Goal: Task Accomplishment & Management: Use online tool/utility

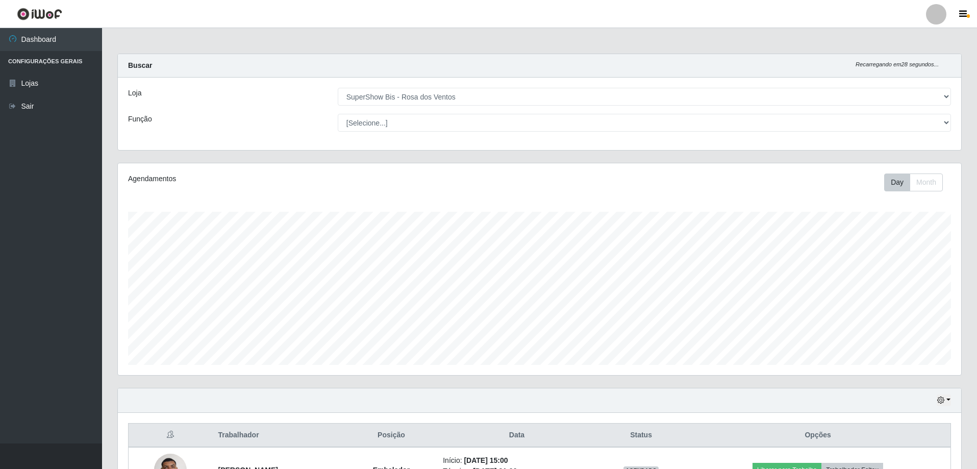
select select "60"
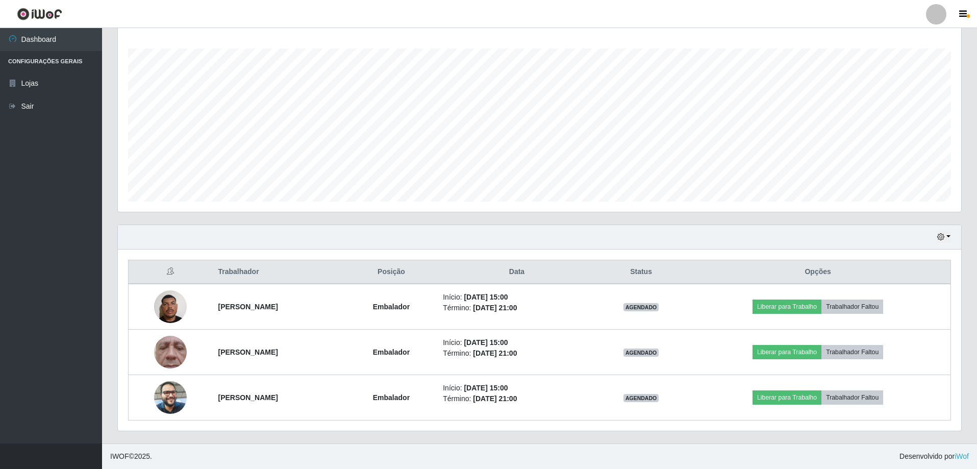
scroll to position [212, 843]
click at [944, 238] on icon "button" at bounding box center [940, 236] width 7 height 7
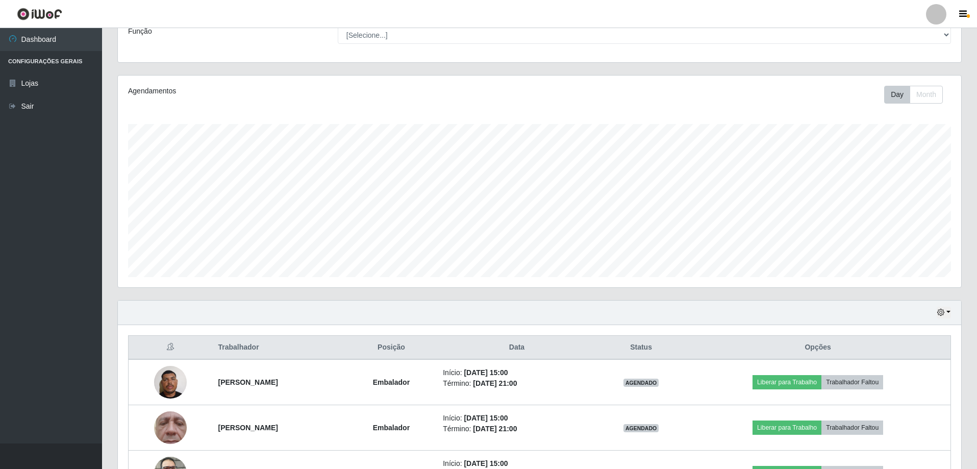
scroll to position [0, 0]
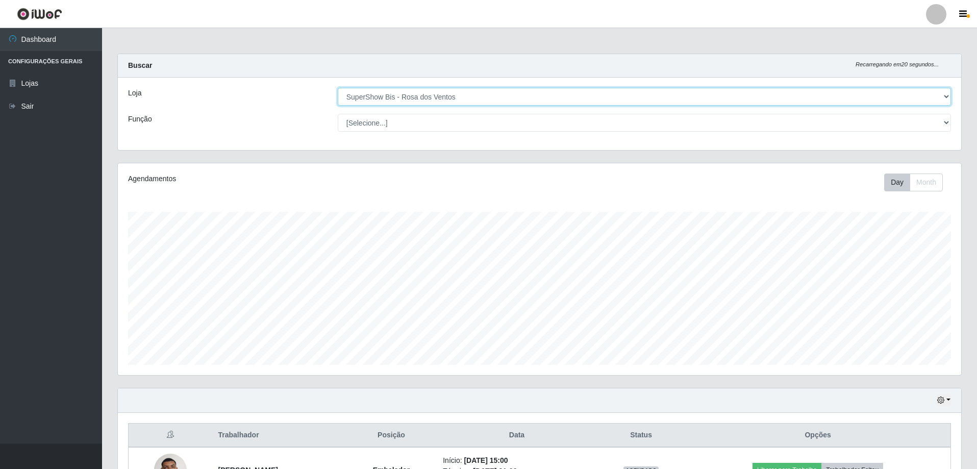
click at [609, 98] on select "[Selecione...] SuperShow Bis - Avenida 6 SuperShow [GEOGRAPHIC_DATA]" at bounding box center [644, 97] width 613 height 18
click at [338, 88] on select "[Selecione...] SuperShow Bis - Avenida 6 SuperShow [GEOGRAPHIC_DATA]" at bounding box center [644, 97] width 613 height 18
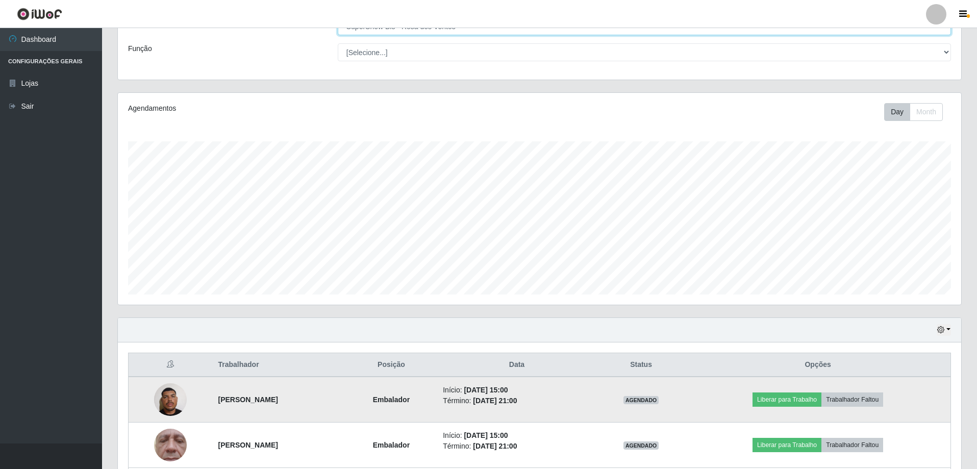
scroll to position [163, 0]
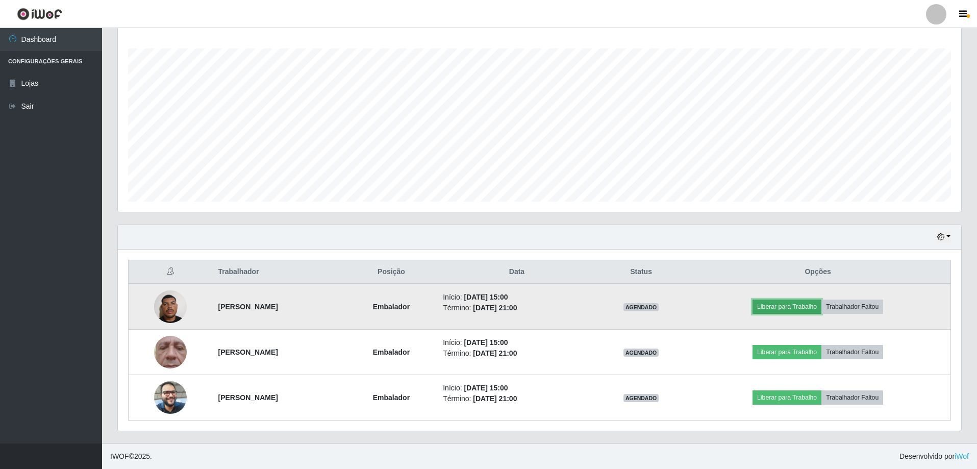
click at [797, 306] on button "Liberar para Trabalho" at bounding box center [787, 306] width 69 height 14
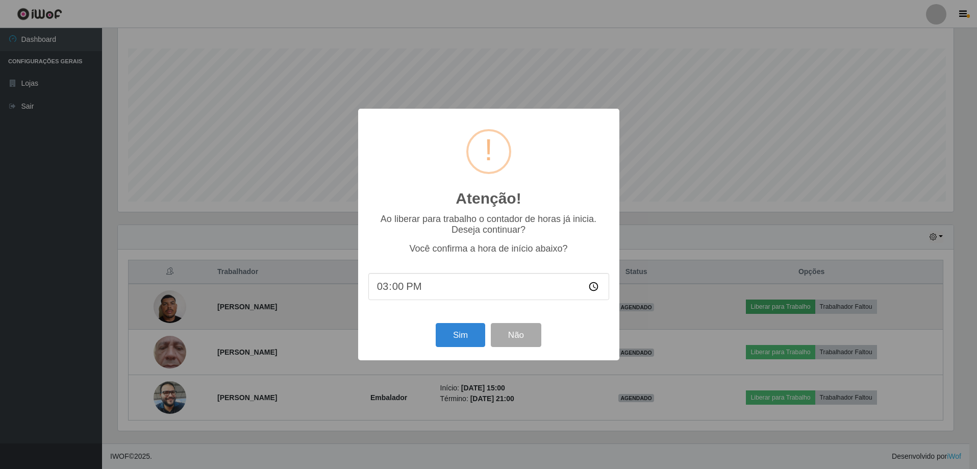
scroll to position [212, 838]
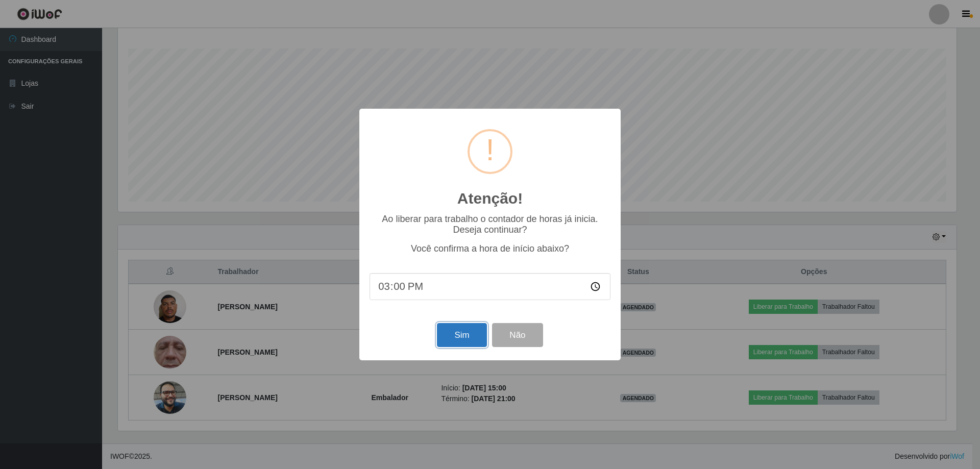
click at [477, 330] on button "Sim" at bounding box center [461, 335] width 49 height 24
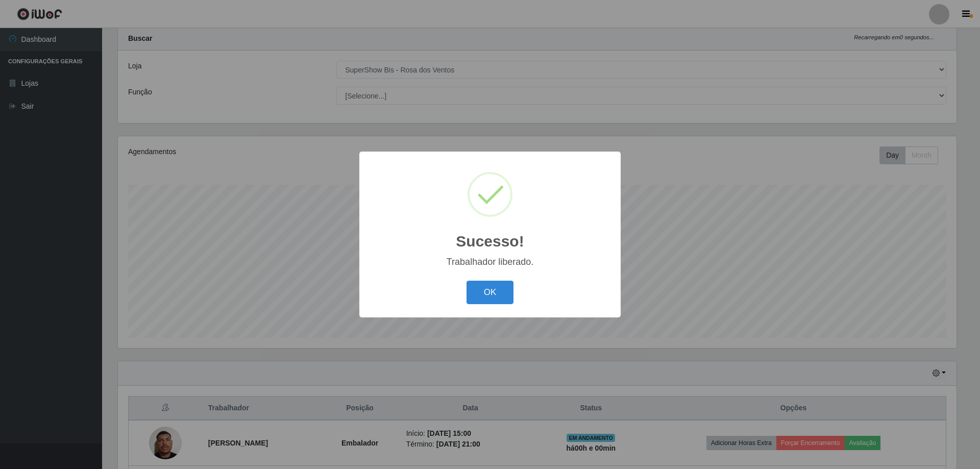
drag, startPoint x: 484, startPoint y: 310, endPoint x: 491, endPoint y: 281, distance: 29.3
click at [484, 309] on div "Sucesso! × Trabalhador liberado. OK Cancel" at bounding box center [489, 234] width 261 height 165
click at [491, 281] on button "OK" at bounding box center [489, 293] width 47 height 24
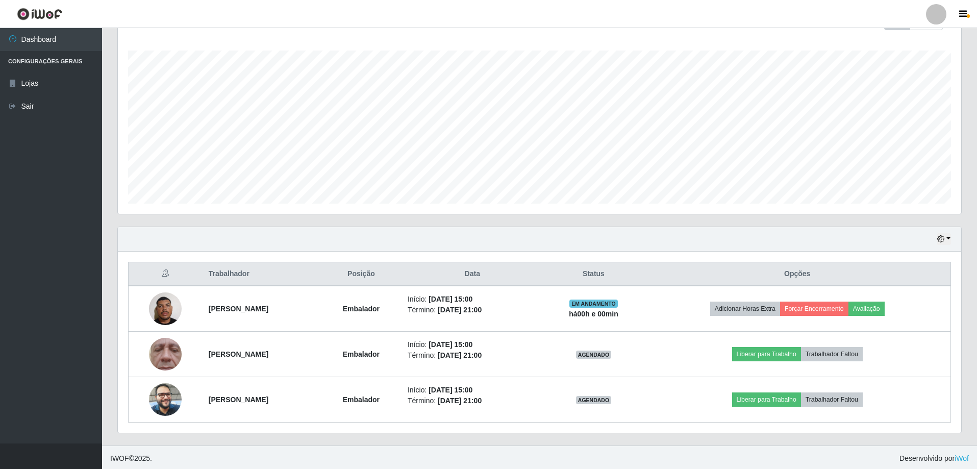
scroll to position [163, 0]
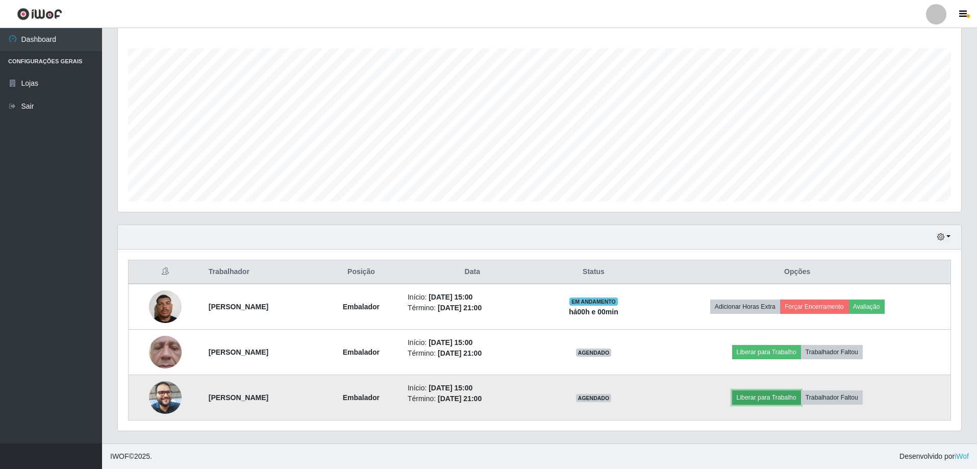
click at [795, 398] on button "Liberar para Trabalho" at bounding box center [766, 397] width 69 height 14
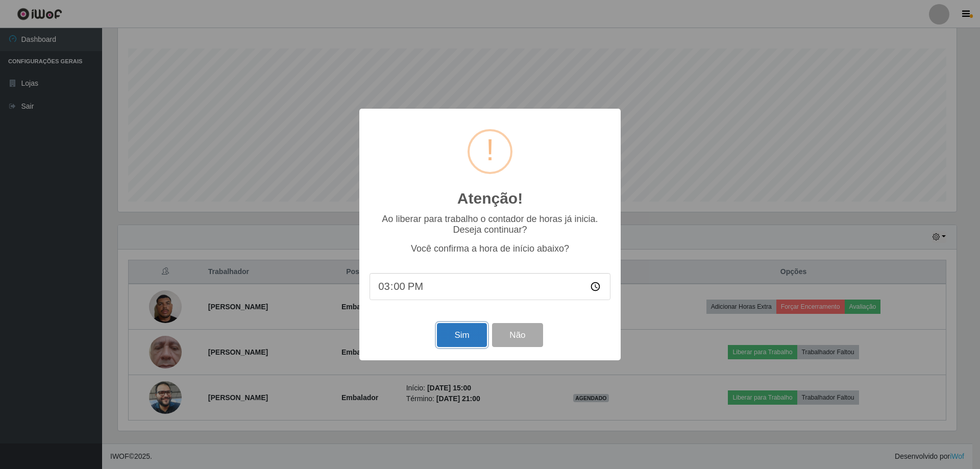
click at [467, 333] on button "Sim" at bounding box center [461, 335] width 49 height 24
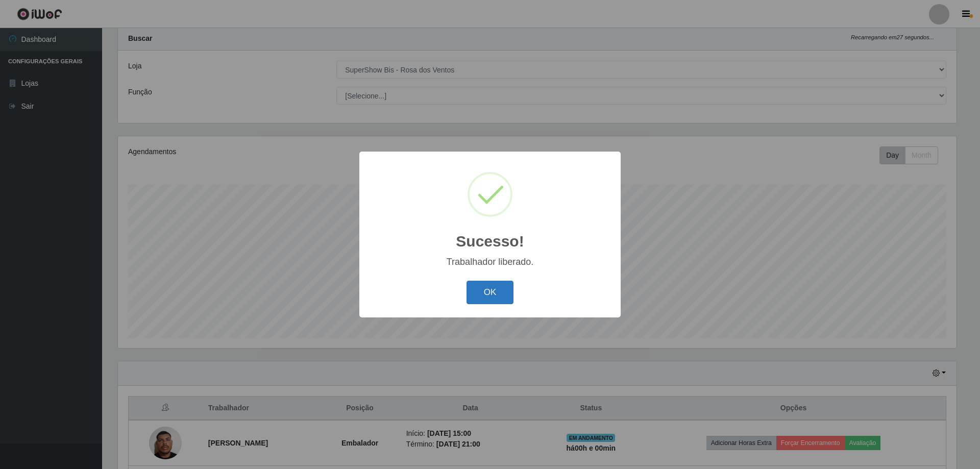
drag, startPoint x: 467, startPoint y: 307, endPoint x: 489, endPoint y: 300, distance: 22.6
click at [477, 304] on div "OK Cancel" at bounding box center [489, 292] width 241 height 29
click at [489, 300] on button "OK" at bounding box center [489, 293] width 47 height 24
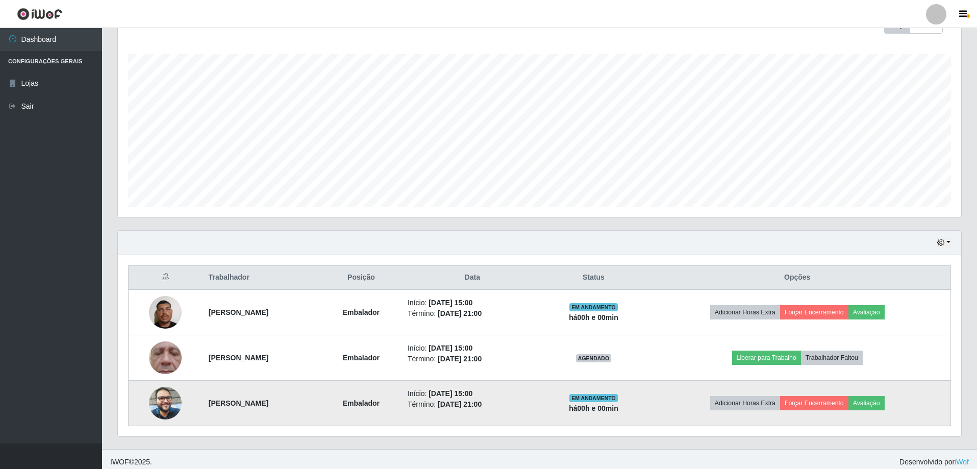
scroll to position [163, 0]
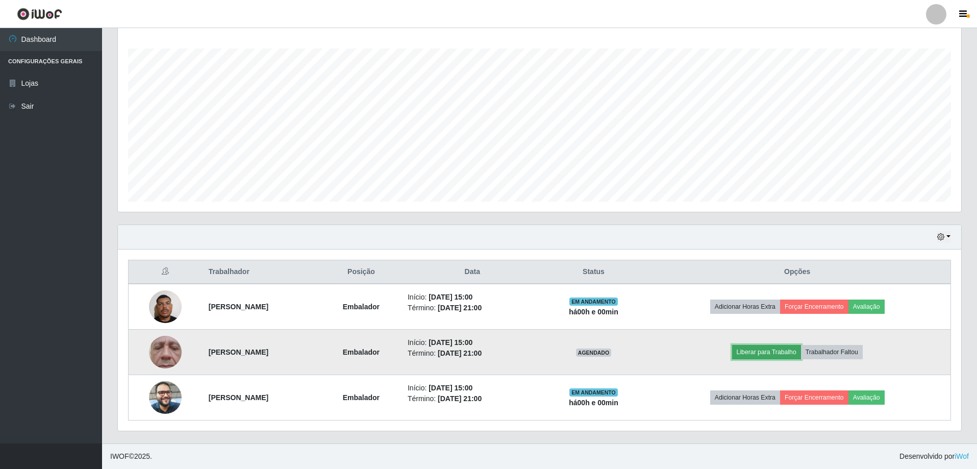
click at [785, 356] on button "Liberar para Trabalho" at bounding box center [766, 352] width 69 height 14
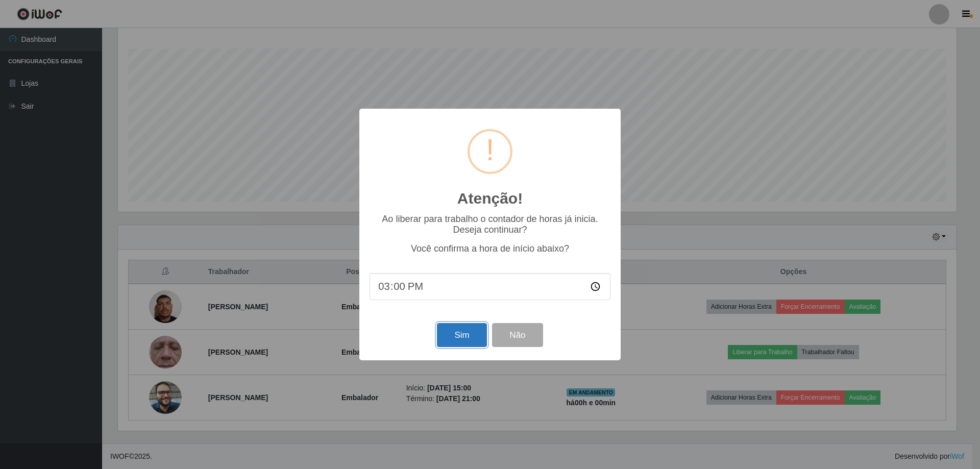
click at [469, 333] on button "Sim" at bounding box center [461, 335] width 49 height 24
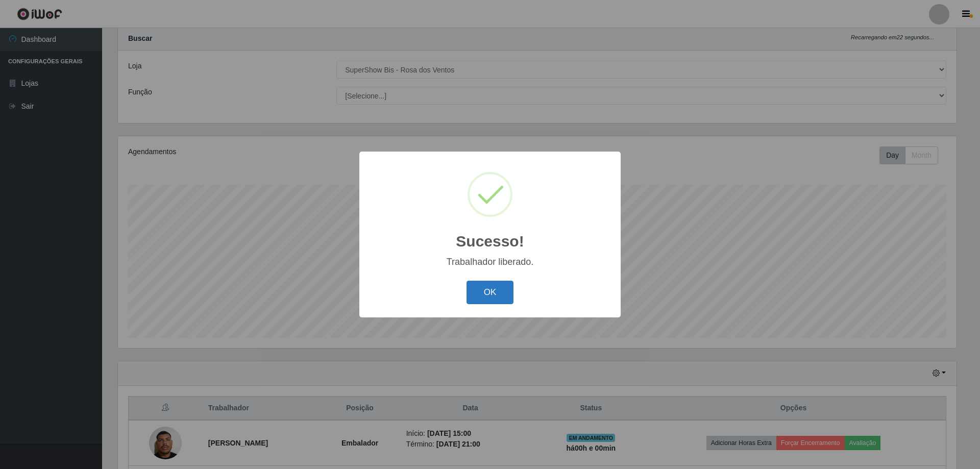
click at [473, 288] on button "OK" at bounding box center [489, 293] width 47 height 24
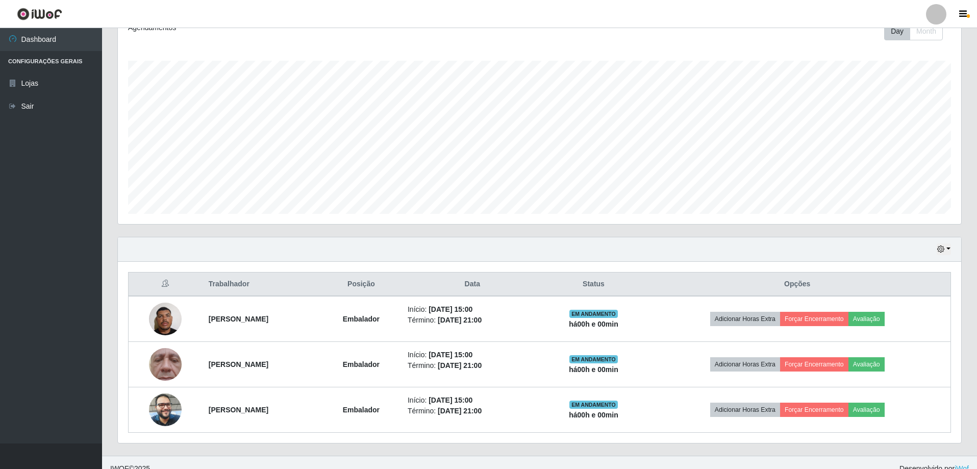
scroll to position [163, 0]
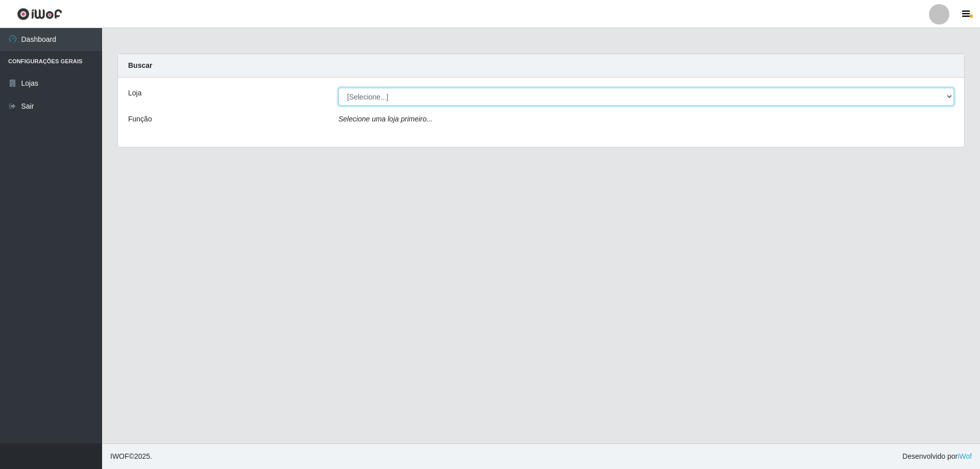
click at [395, 96] on select "[Selecione...] SuperShow Bis - Avenida 6 SuperShow [GEOGRAPHIC_DATA]" at bounding box center [645, 97] width 615 height 18
select select "60"
click at [338, 88] on select "[Selecione...] SuperShow Bis - Avenida 6 SuperShow [GEOGRAPHIC_DATA]" at bounding box center [645, 97] width 615 height 18
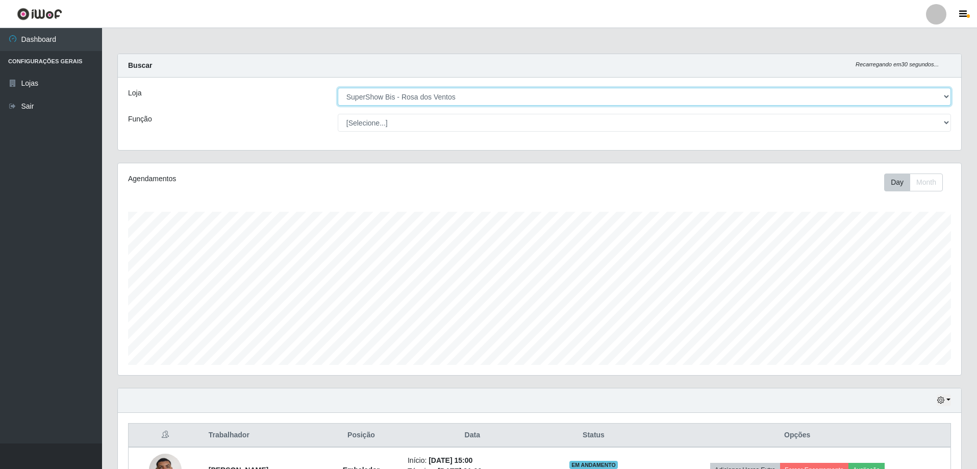
scroll to position [212, 843]
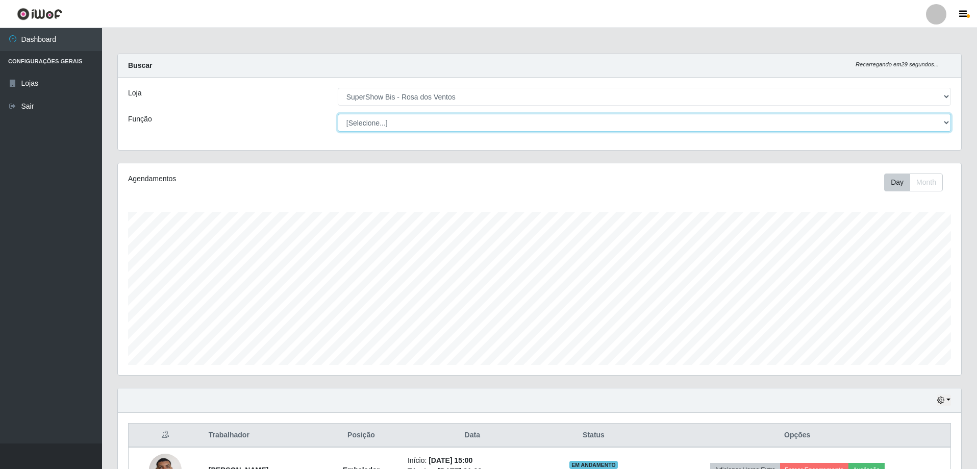
click at [390, 121] on select "[Selecione...] ASG ASG + ASG ++ Auxiliar de Cozinha Balconista de Açougue Balco…" at bounding box center [644, 123] width 613 height 18
select select "1"
click at [338, 114] on select "[Selecione...] ASG ASG + ASG ++ Auxiliar de Cozinha Balconista de Açougue Balco…" at bounding box center [644, 123] width 613 height 18
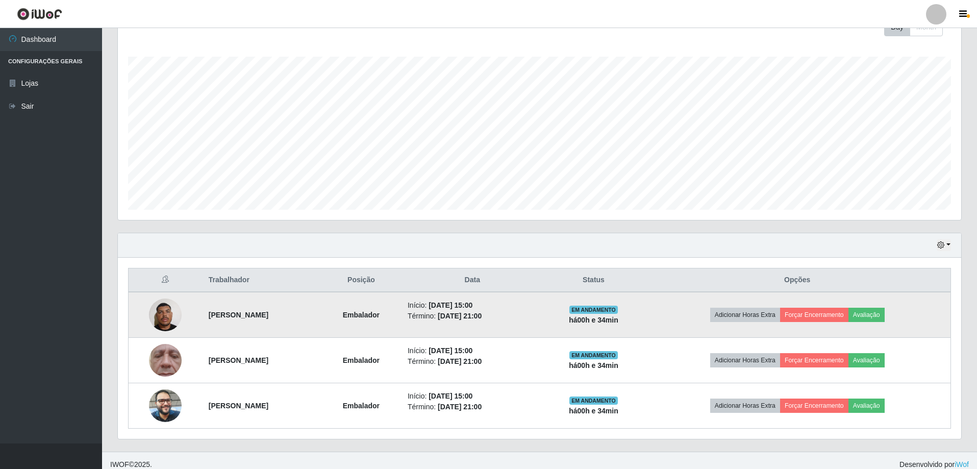
scroll to position [163, 0]
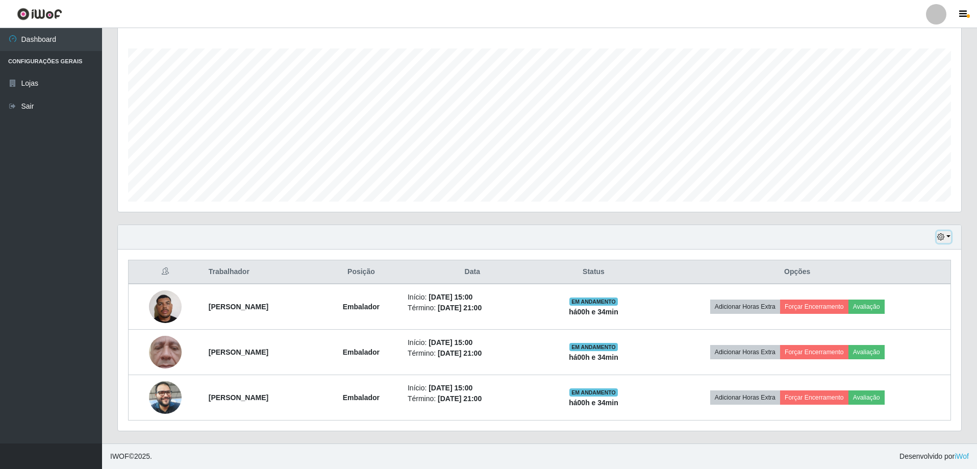
click at [949, 238] on button "button" at bounding box center [944, 237] width 14 height 12
click at [903, 298] on button "3 dias" at bounding box center [910, 297] width 81 height 21
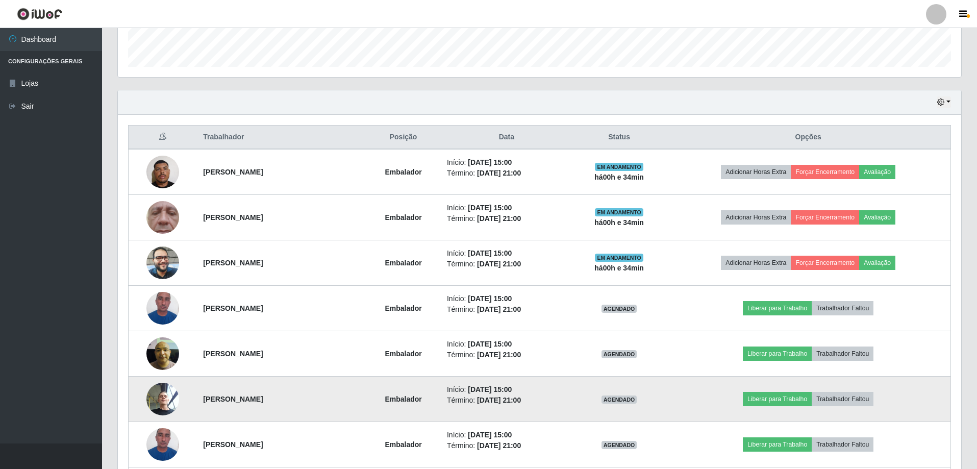
scroll to position [316, 0]
